Goal: Task Accomplishment & Management: Complete application form

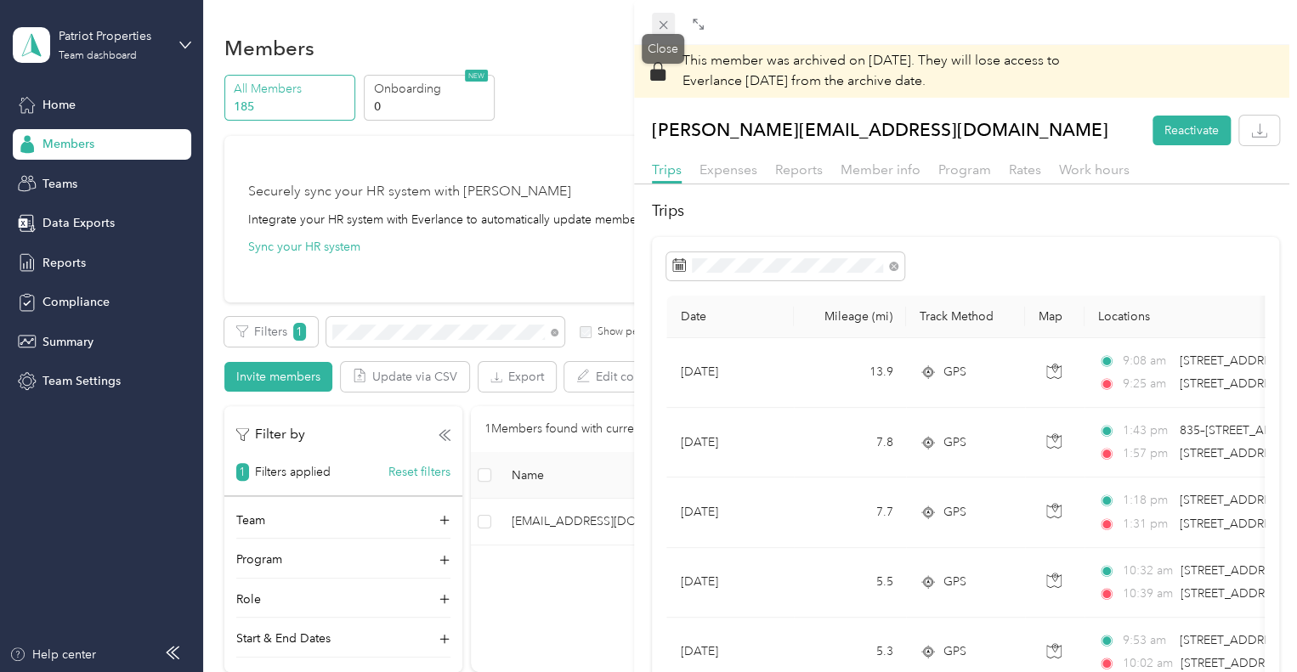
click at [658, 23] on icon at bounding box center [663, 25] width 14 height 14
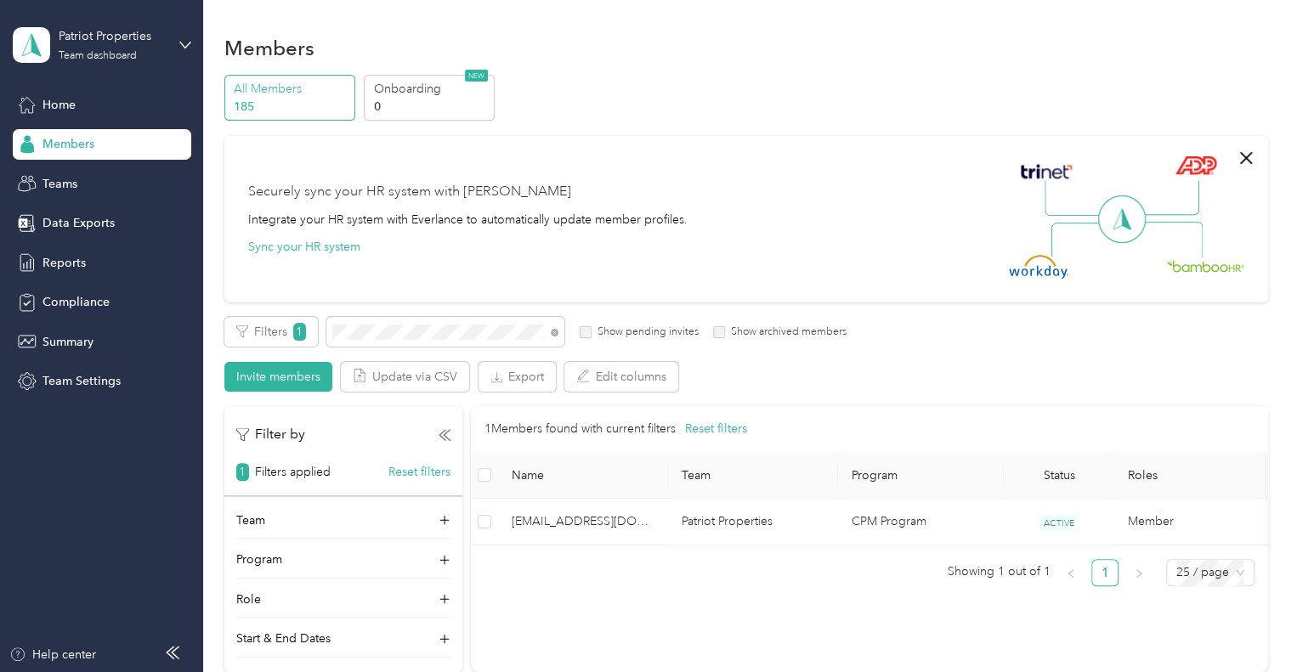
click at [76, 138] on span "Members" at bounding box center [68, 144] width 52 height 18
click at [286, 375] on button "Invite members" at bounding box center [278, 377] width 108 height 30
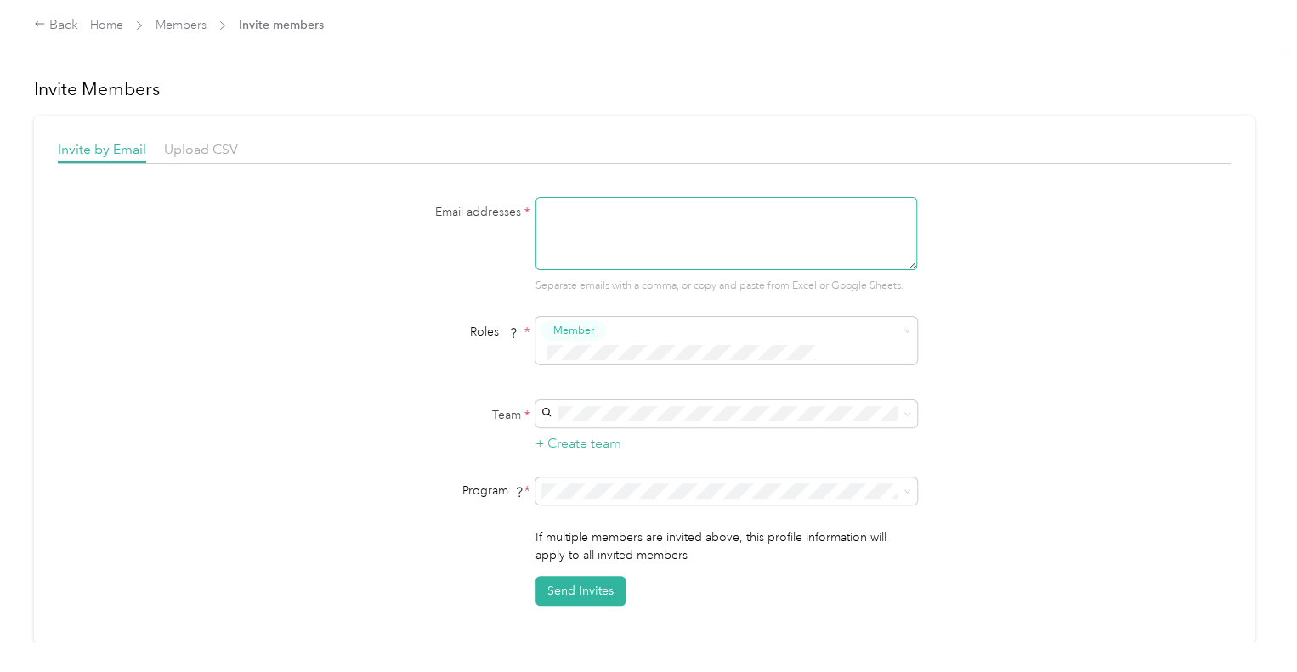
click at [673, 230] on textarea at bounding box center [726, 233] width 382 height 73
drag, startPoint x: 755, startPoint y: 206, endPoint x: 537, endPoint y: 217, distance: 217.8
click at [537, 217] on textarea "[EMAIL_ADDRESS][DOMAIN_NAME]" at bounding box center [726, 233] width 382 height 73
type textarea "[EMAIL_ADDRESS][DOMAIN_NAME]"
click at [666, 438] on p "[PERSON_NAME][EMAIL_ADDRESS][DOMAIN_NAME] +5 more" at bounding box center [724, 442] width 358 height 18
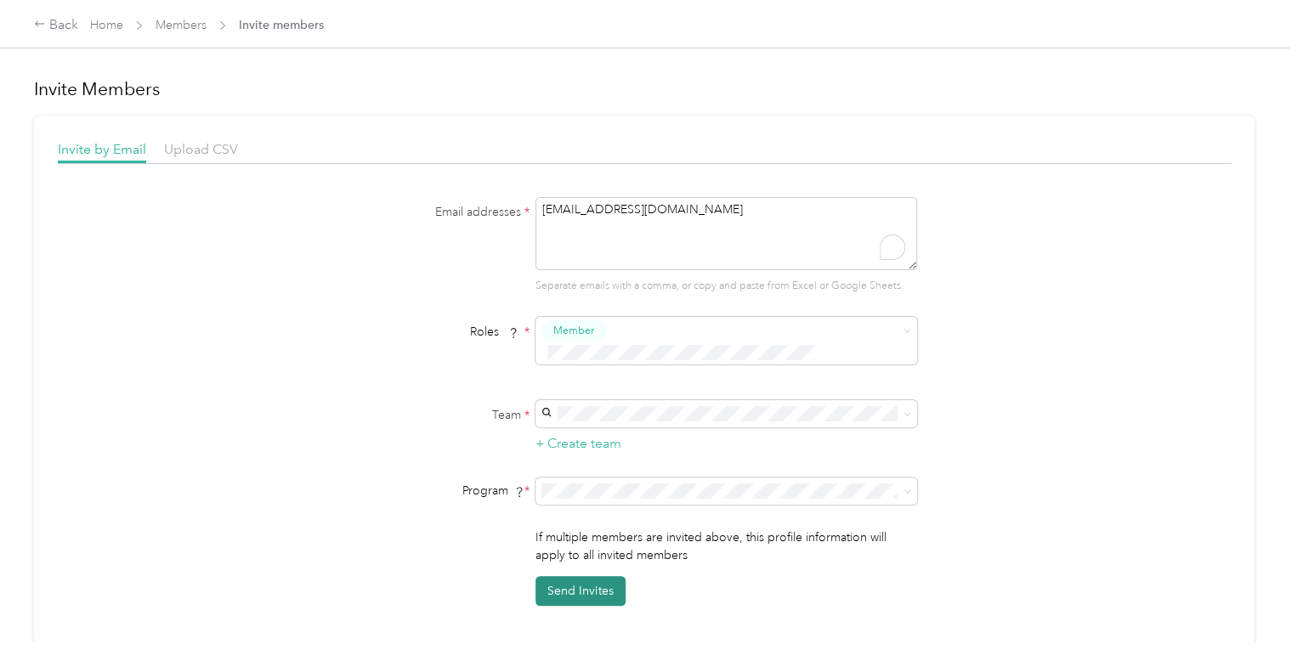
click at [568, 576] on button "Send Invites" at bounding box center [580, 591] width 90 height 30
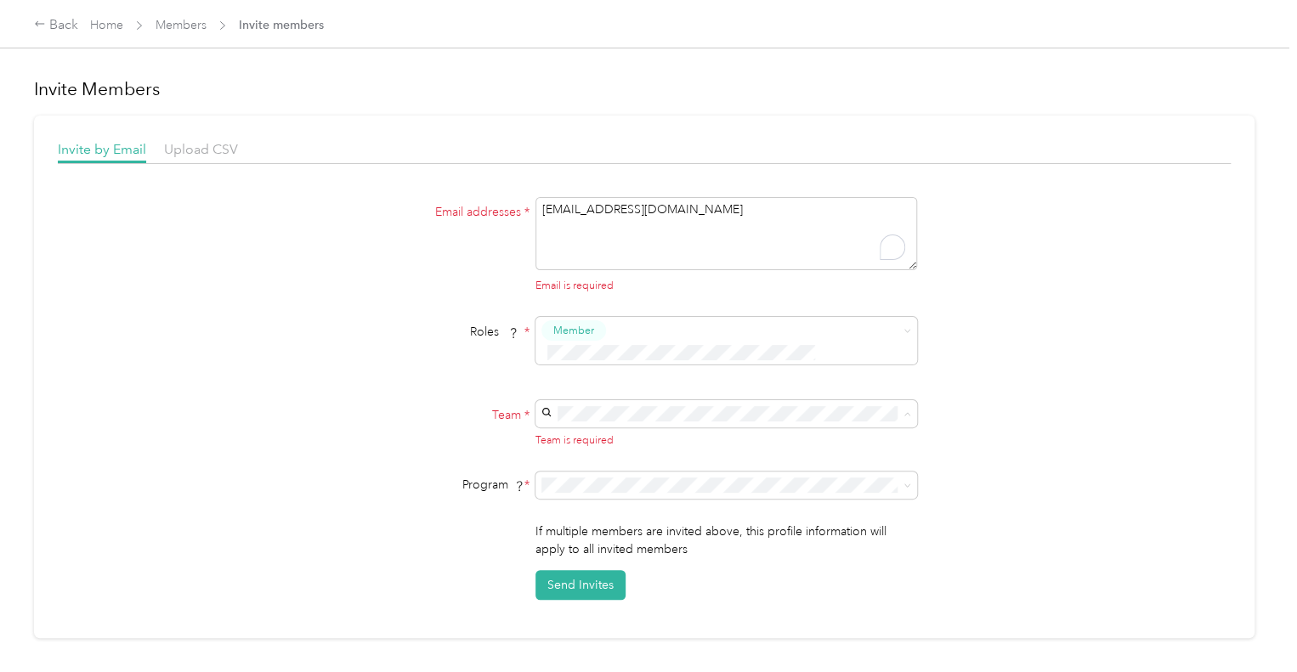
click at [654, 432] on div "Patriot Properties [PERSON_NAME][EMAIL_ADDRESS][DOMAIN_NAME] +5 more" at bounding box center [724, 431] width 358 height 39
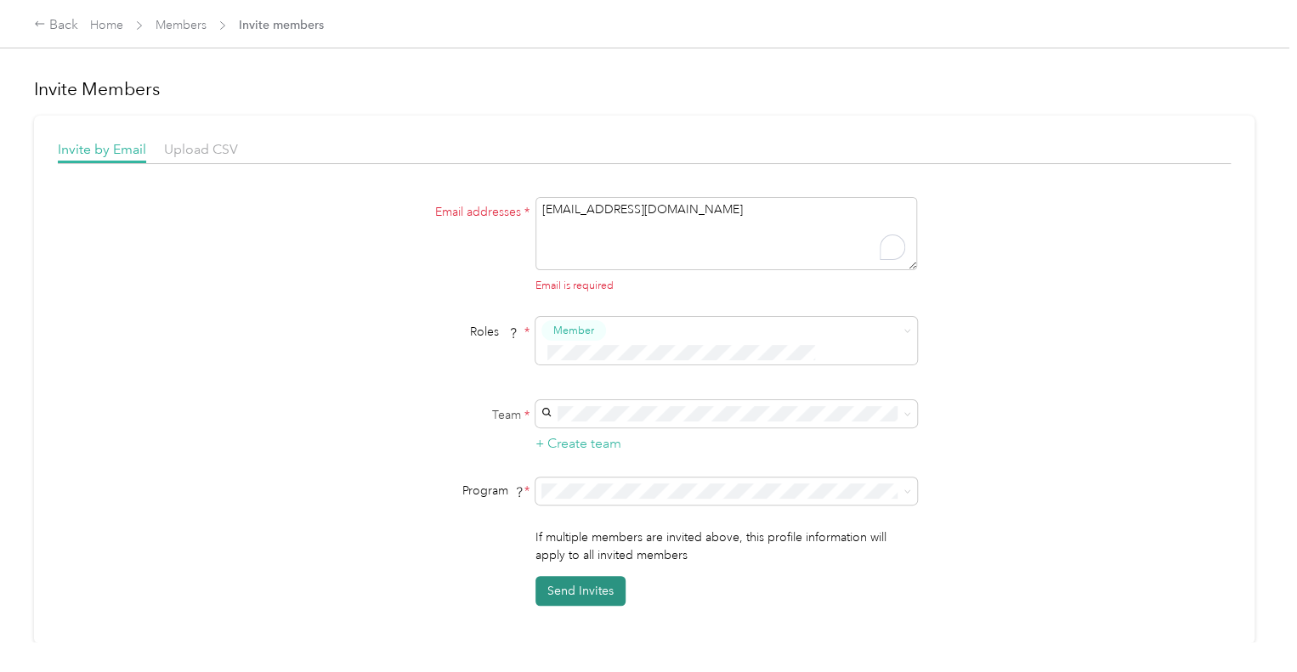
click at [582, 576] on button "Send Invites" at bounding box center [580, 591] width 90 height 30
click at [776, 200] on textarea "[EMAIL_ADDRESS][DOMAIN_NAME]" at bounding box center [726, 233] width 382 height 73
click at [813, 252] on textarea "[EMAIL_ADDRESS][DOMAIN_NAME]" at bounding box center [726, 233] width 382 height 73
click at [537, 210] on textarea "[EMAIL_ADDRESS][DOMAIN_NAME]" at bounding box center [726, 233] width 382 height 73
click at [571, 576] on button "Send Invites" at bounding box center [580, 591] width 90 height 30
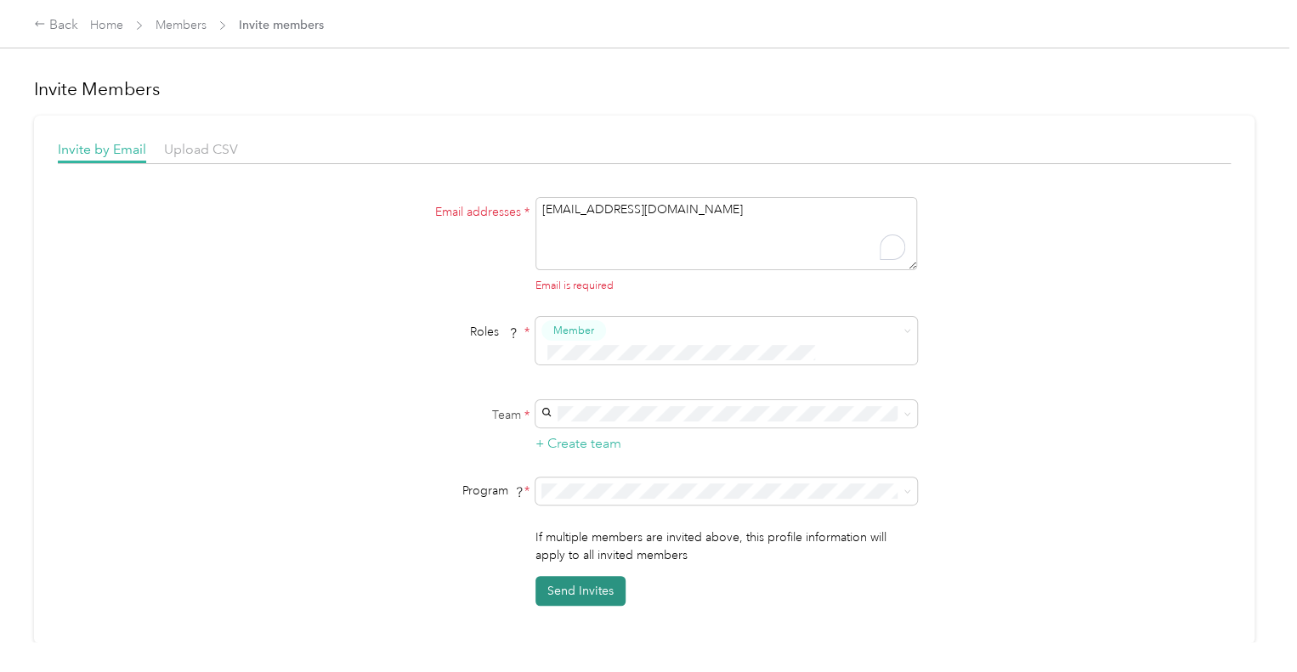
click at [571, 576] on button "Send Invites" at bounding box center [580, 591] width 90 height 30
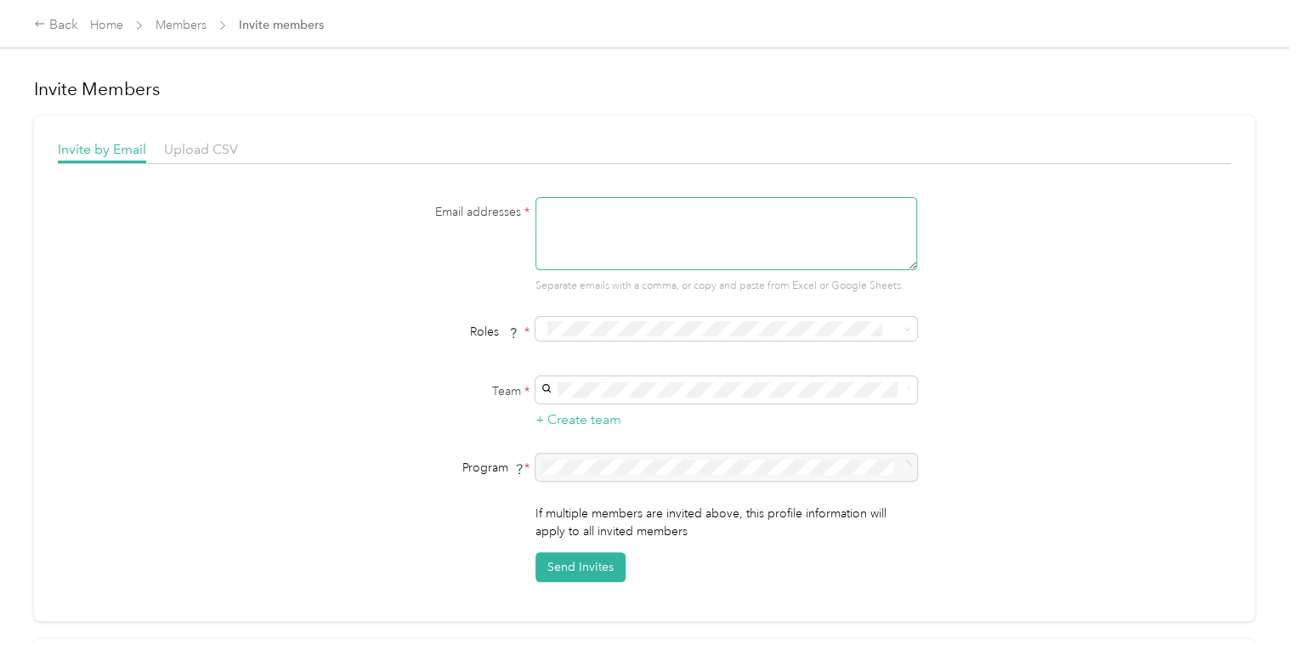
click at [648, 232] on textarea at bounding box center [726, 233] width 382 height 73
